Goal: Information Seeking & Learning: Check status

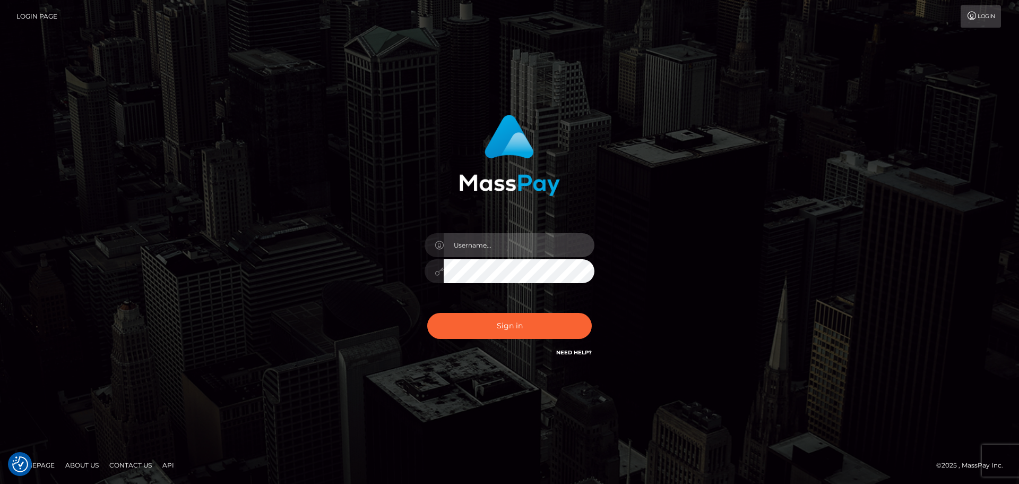
click at [544, 251] on input "text" at bounding box center [519, 245] width 151 height 24
type input "pschroll"
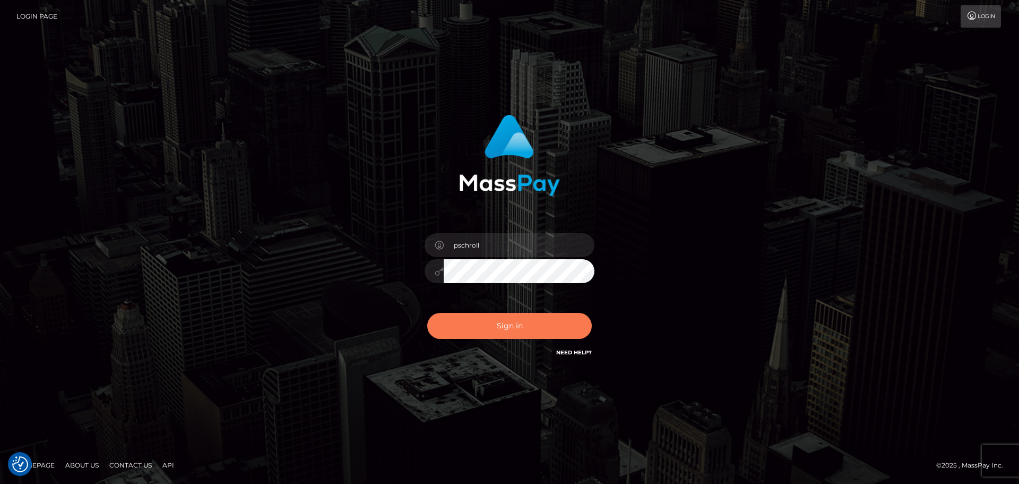
click at [504, 329] on button "Sign in" at bounding box center [509, 326] width 165 height 26
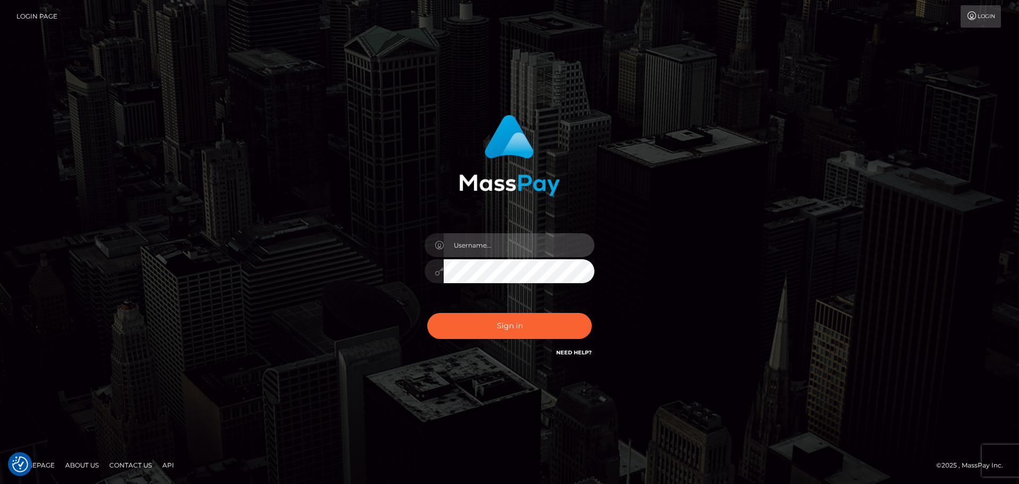
click at [509, 244] on input "text" at bounding box center [519, 245] width 151 height 24
type input "pschroll"
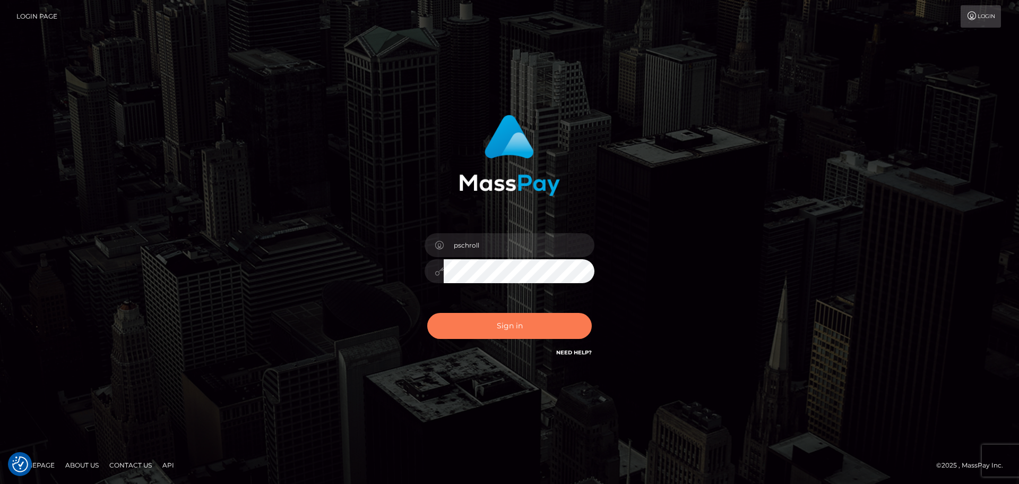
click at [514, 326] on button "Sign in" at bounding box center [509, 326] width 165 height 26
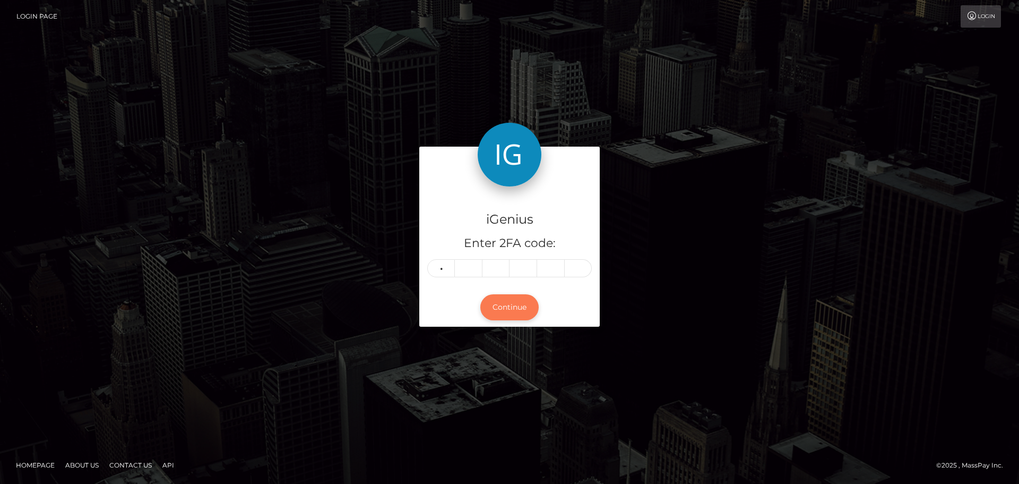
type input "2"
type input "7"
type input "3"
type input "4"
type input "8"
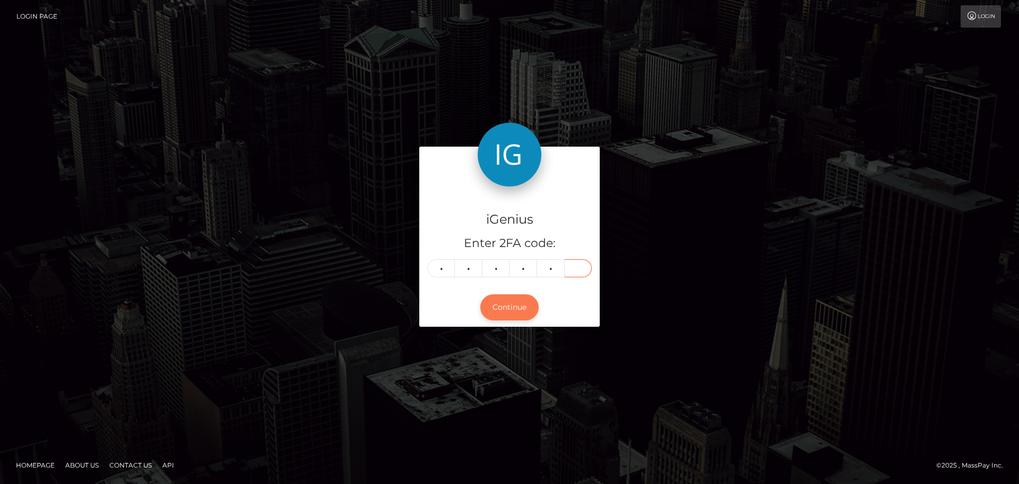
type input "7"
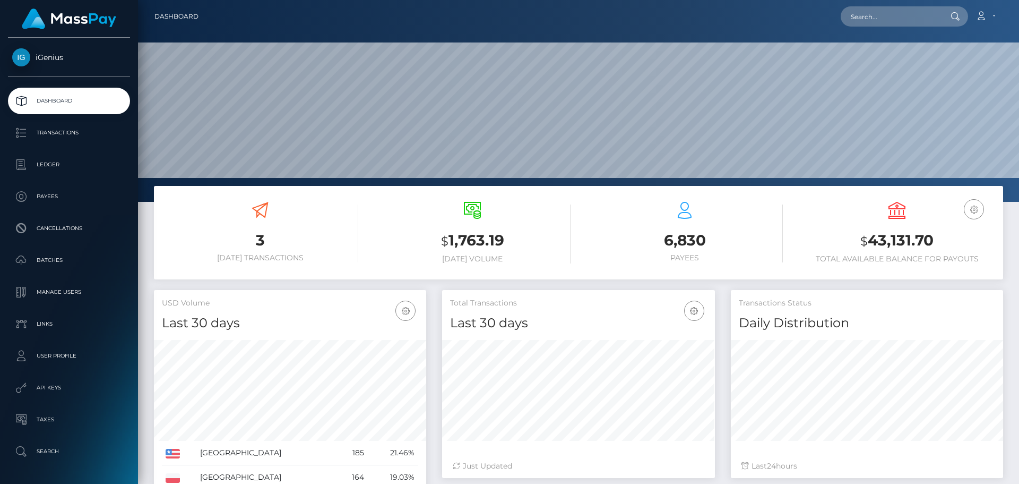
scroll to position [188, 273]
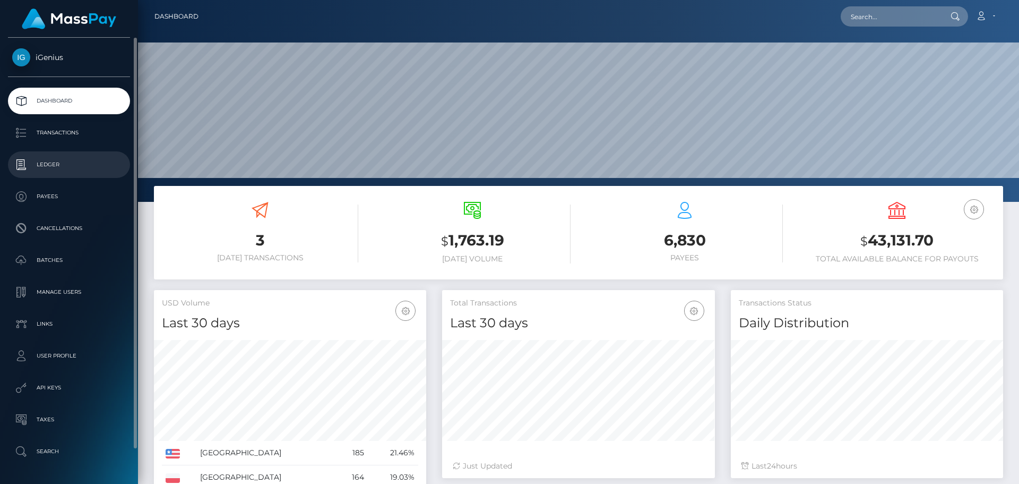
click at [58, 159] on p "Ledger" at bounding box center [69, 165] width 114 height 16
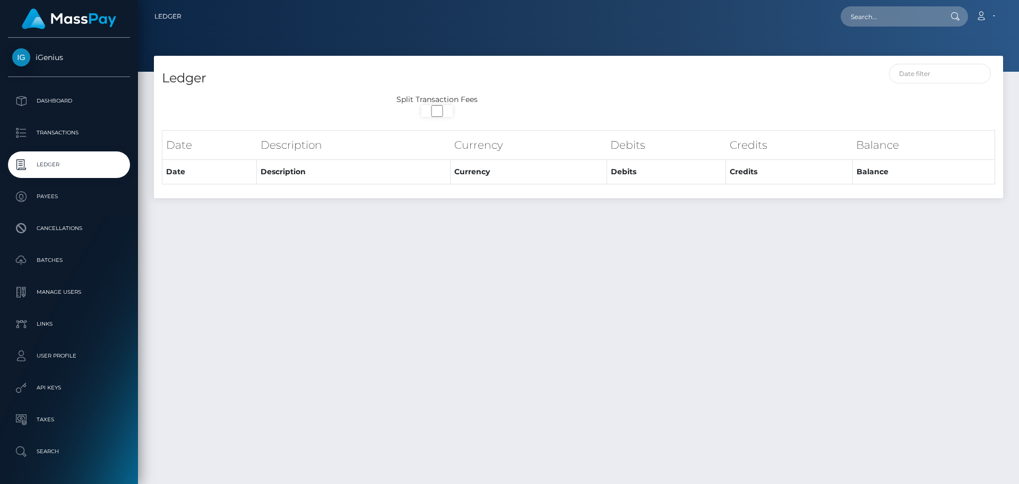
select select
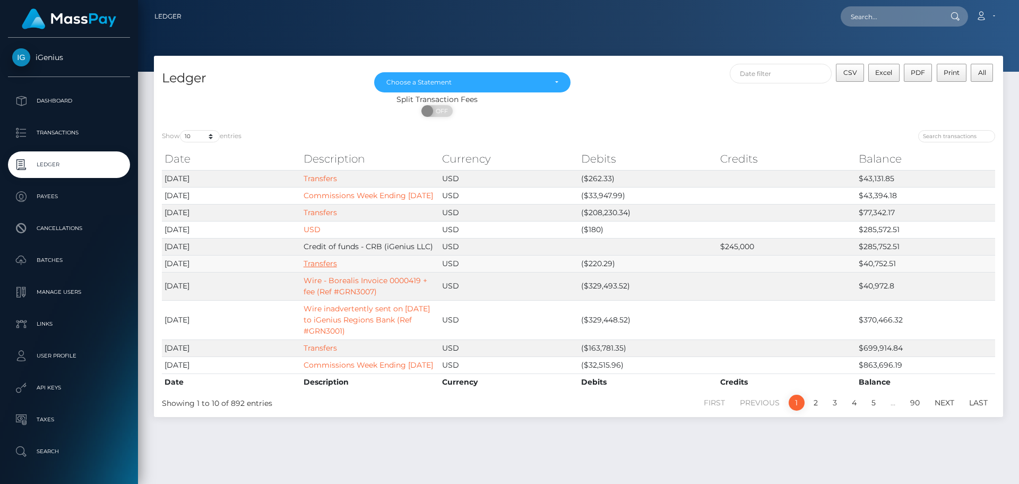
click at [326, 268] on link "Transfers" at bounding box center [320, 263] width 33 height 10
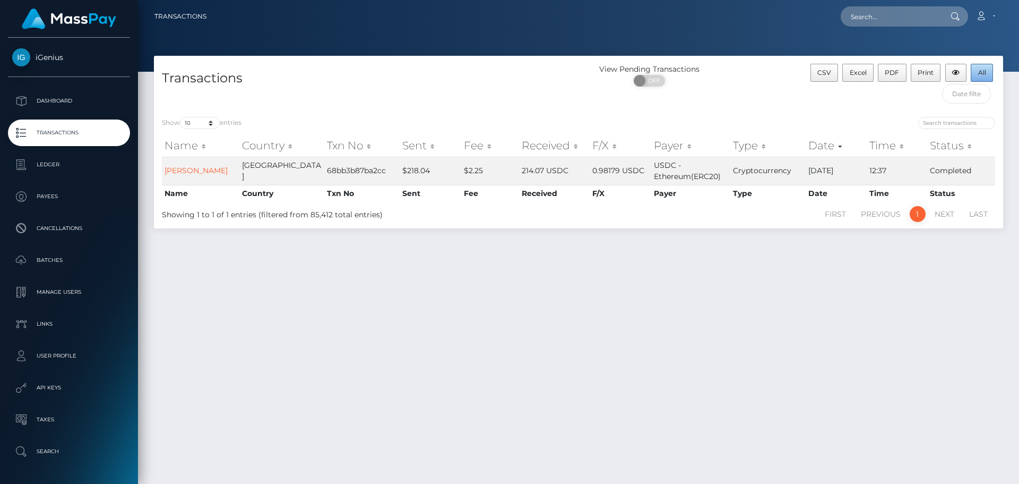
click at [983, 71] on span "All" at bounding box center [982, 72] width 8 height 8
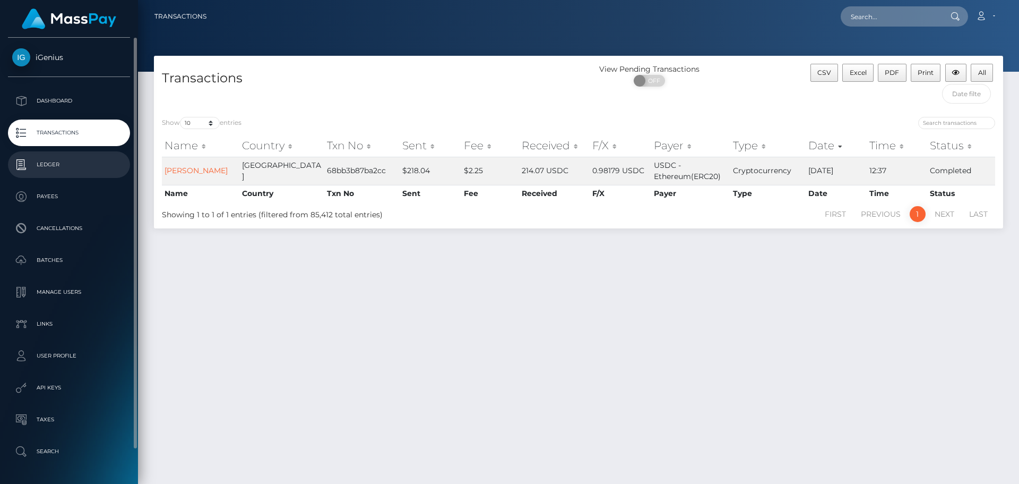
click at [63, 166] on p "Ledger" at bounding box center [69, 165] width 114 height 16
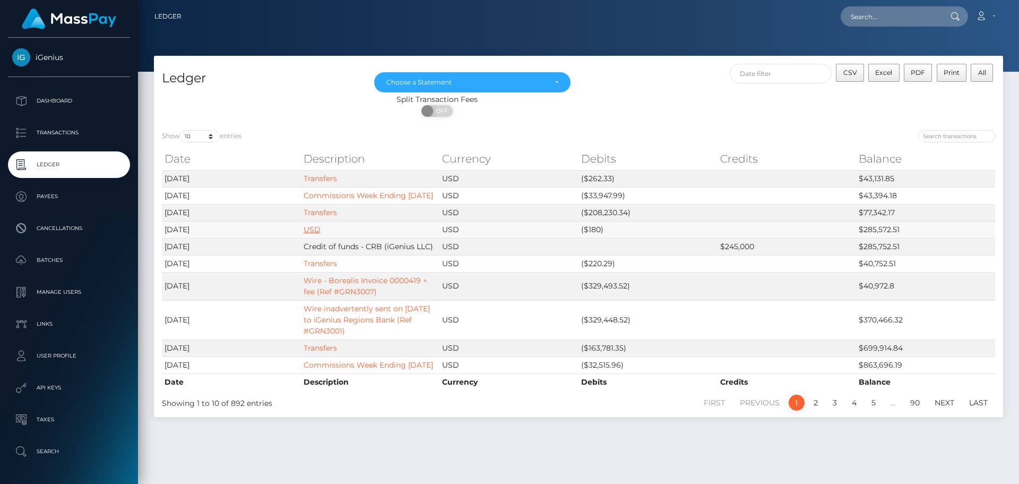
click at [315, 234] on link "USD" at bounding box center [312, 230] width 17 height 10
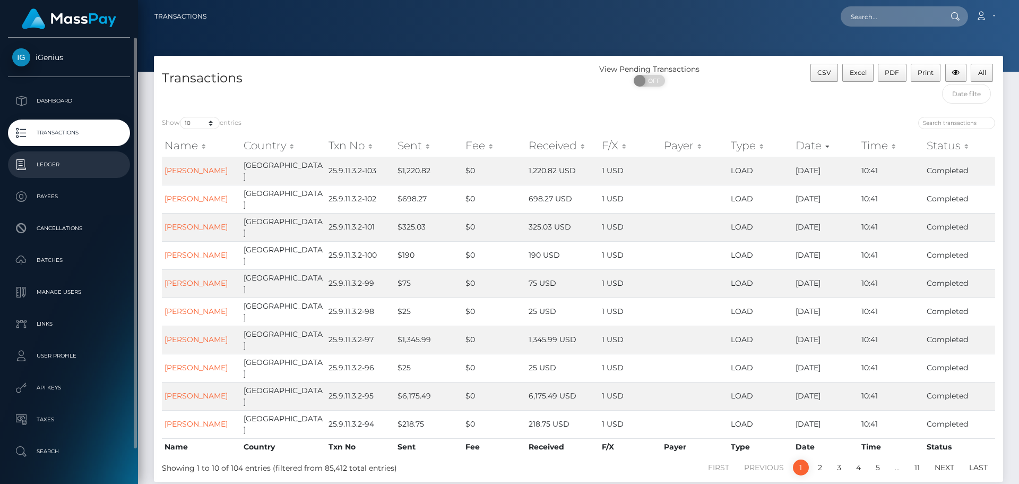
click at [55, 158] on p "Ledger" at bounding box center [69, 165] width 114 height 16
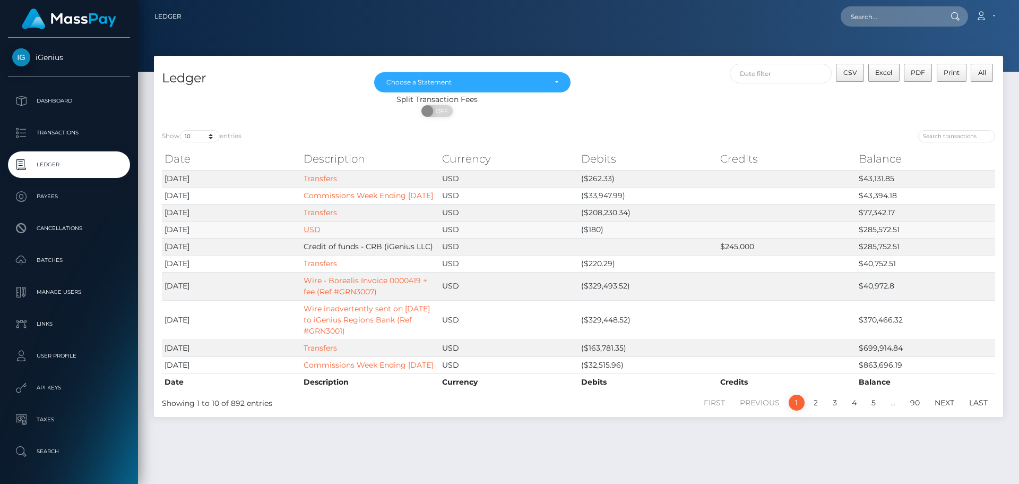
click at [311, 234] on link "USD" at bounding box center [312, 230] width 17 height 10
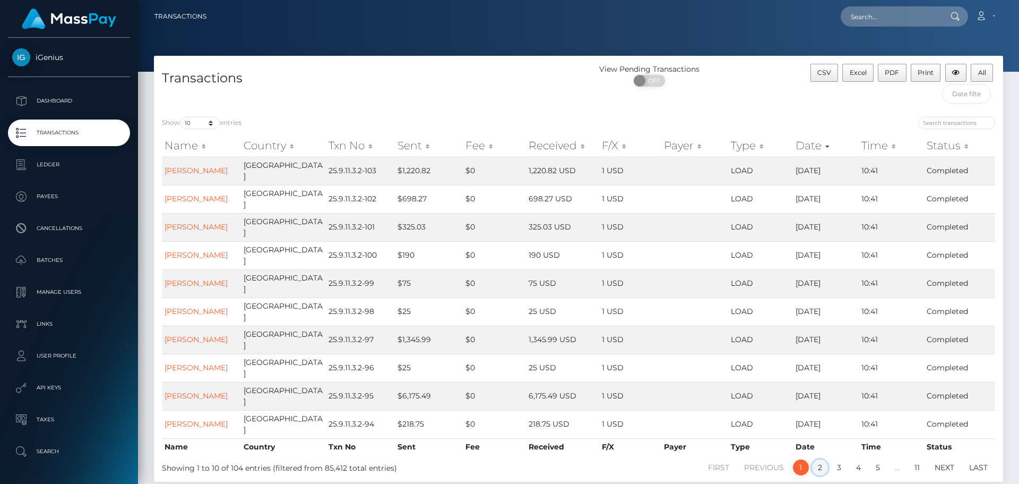
click at [823, 459] on link "2" at bounding box center [820, 467] width 16 height 16
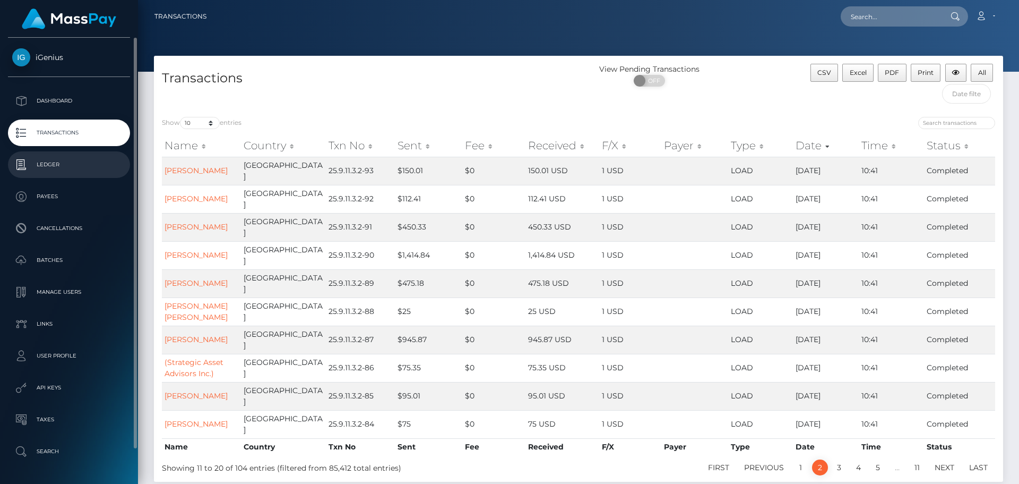
click at [49, 167] on p "Ledger" at bounding box center [69, 165] width 114 height 16
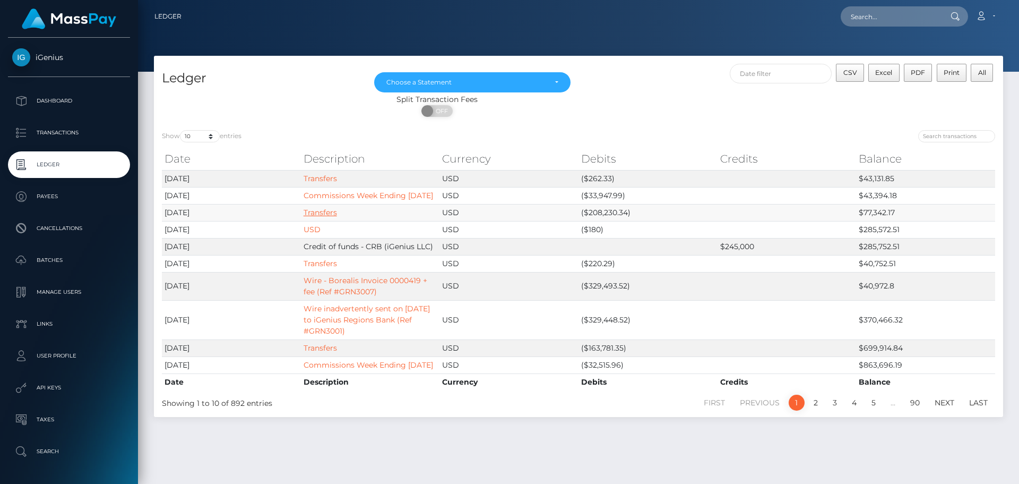
click at [330, 217] on link "Transfers" at bounding box center [320, 213] width 33 height 10
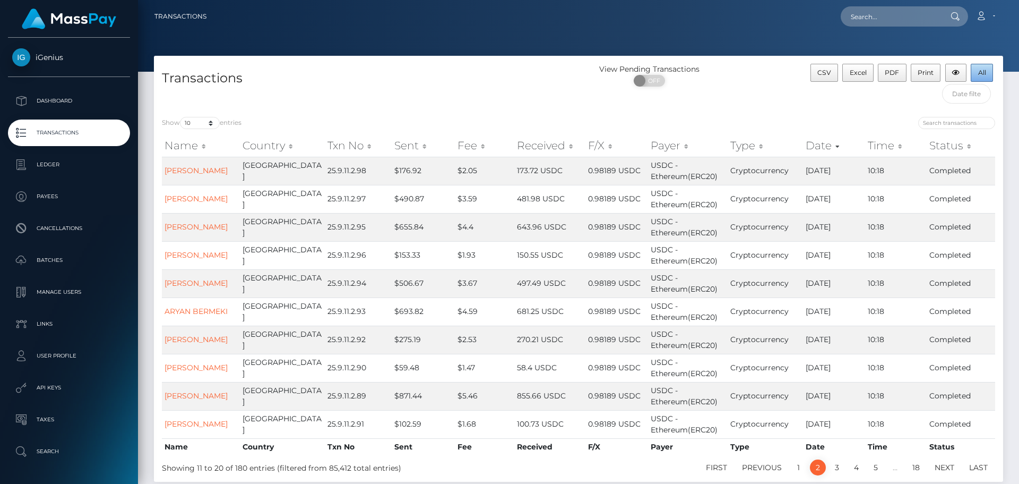
click at [983, 74] on span "All" at bounding box center [982, 72] width 8 height 8
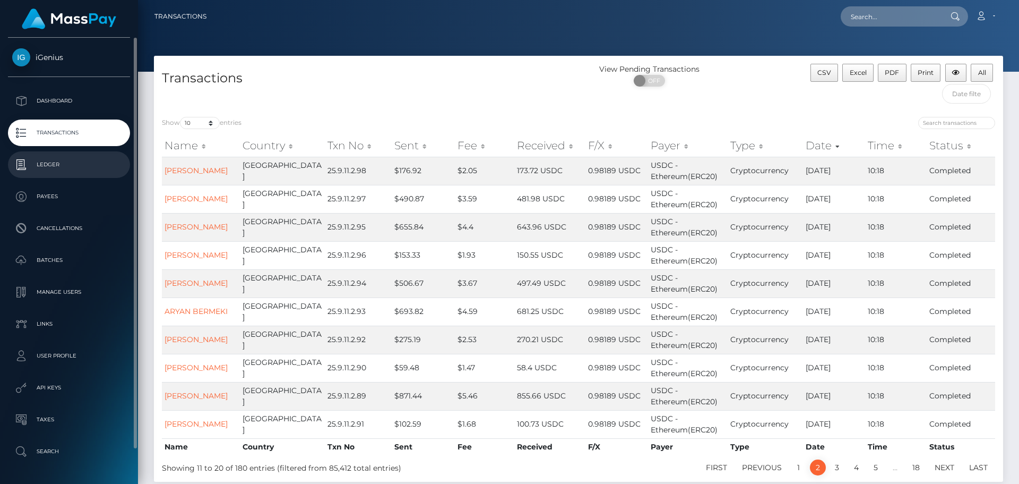
click at [65, 165] on p "Ledger" at bounding box center [69, 165] width 114 height 16
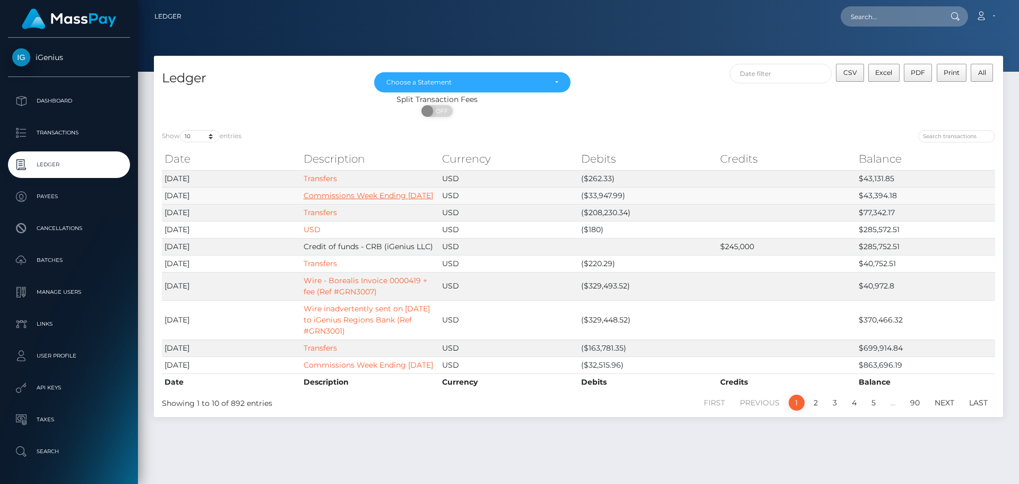
click at [322, 196] on link "Commissions Week Ending [DATE]" at bounding box center [369, 196] width 130 height 10
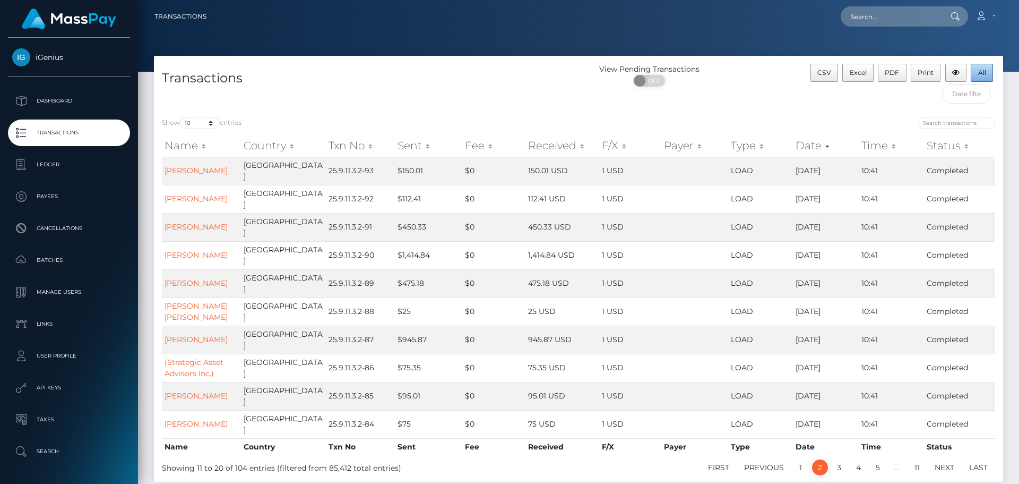
click at [988, 71] on button "All" at bounding box center [982, 73] width 22 height 18
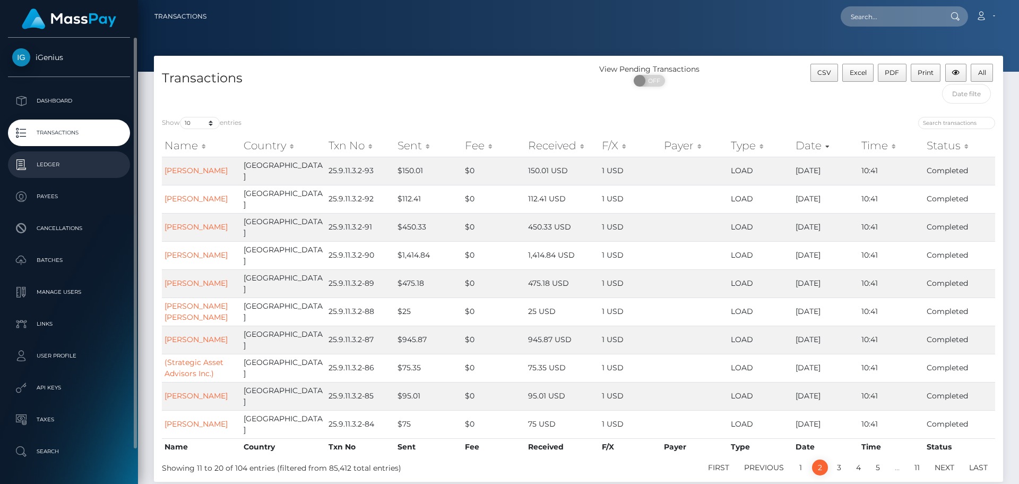
click at [54, 167] on p "Ledger" at bounding box center [69, 165] width 114 height 16
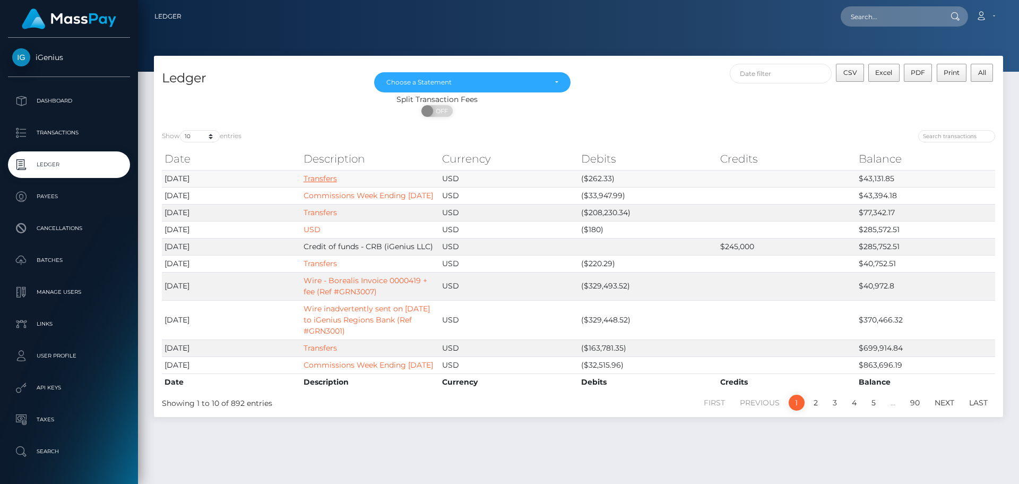
click at [309, 178] on link "Transfers" at bounding box center [320, 179] width 33 height 10
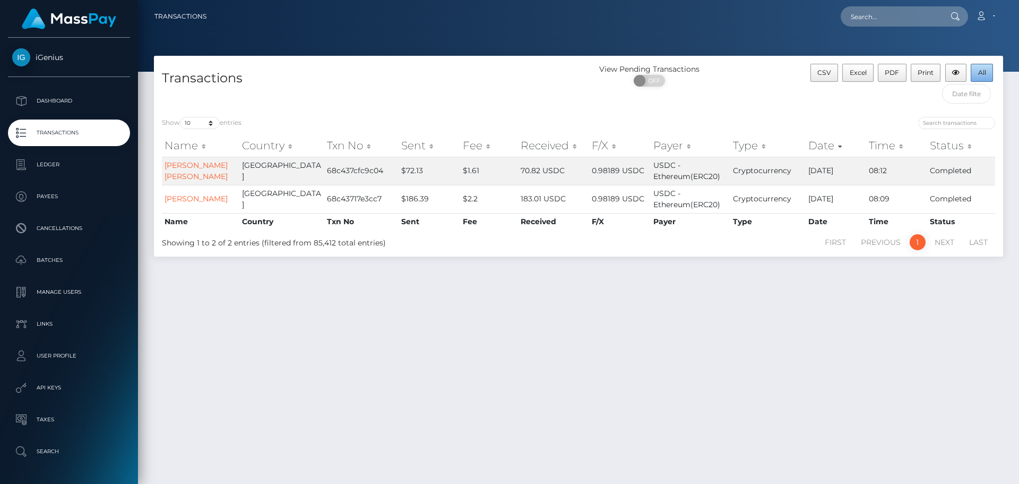
click at [985, 73] on span "All" at bounding box center [982, 72] width 8 height 8
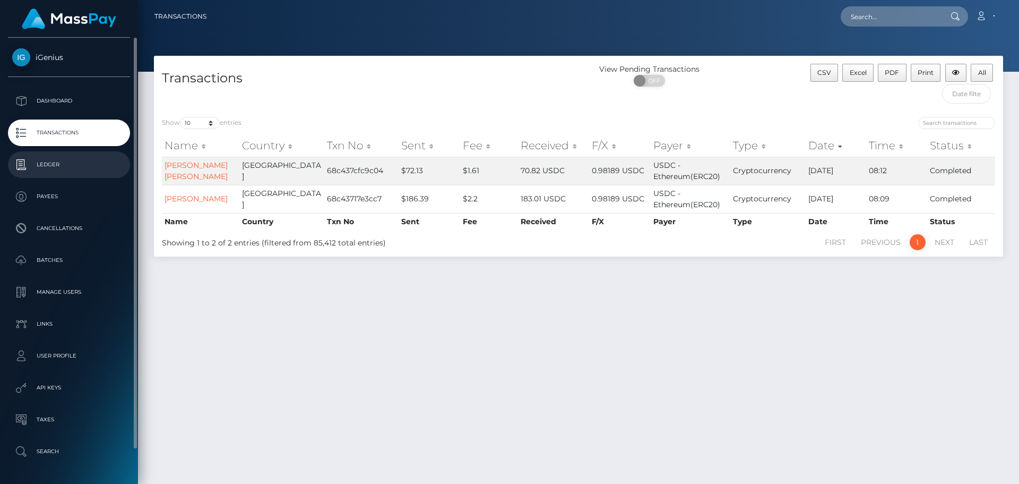
click at [62, 165] on p "Ledger" at bounding box center [69, 165] width 114 height 16
